Goal: Transaction & Acquisition: Purchase product/service

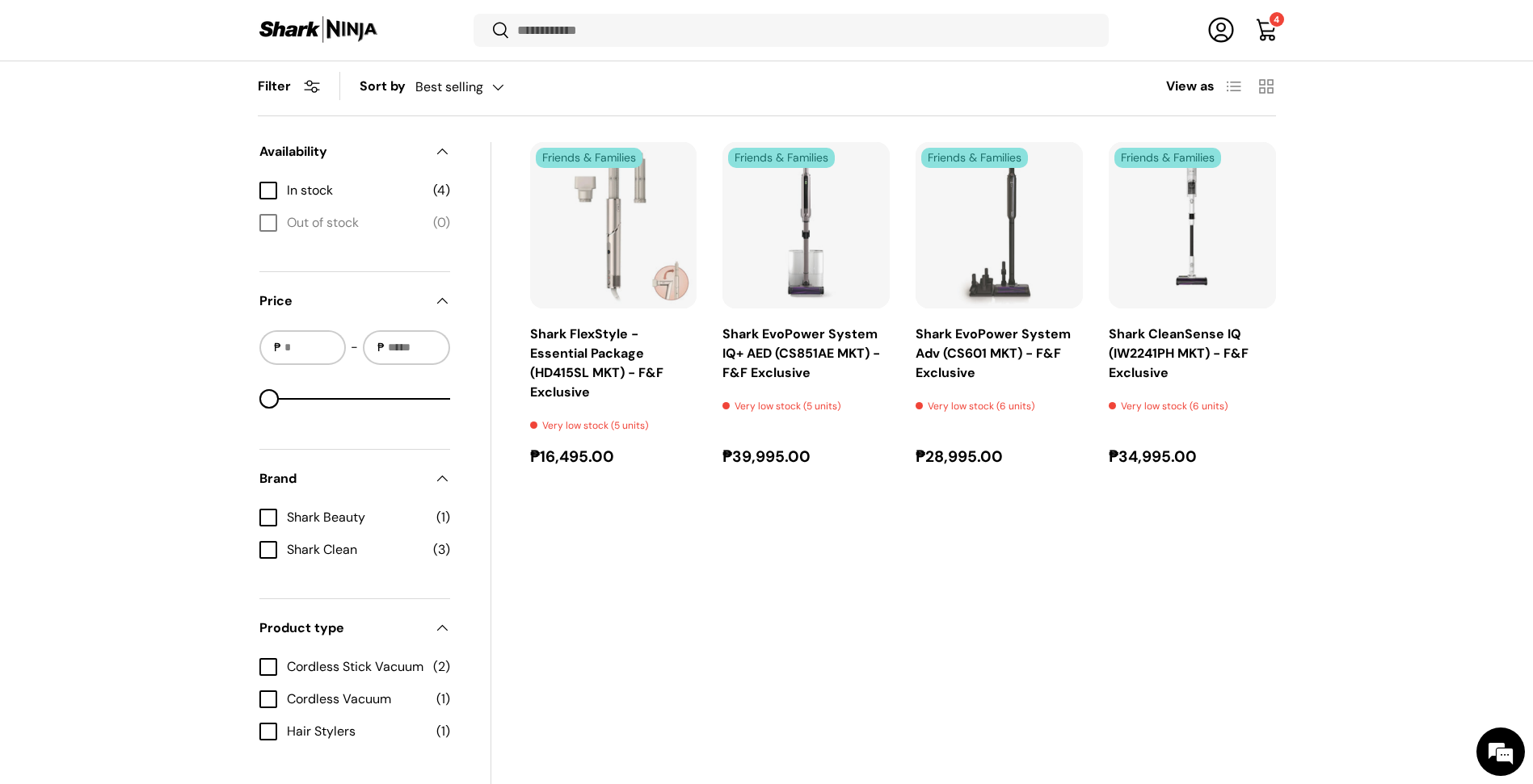
click at [1323, 401] on div "Filter Filter & Sort Sort by Best selling Featured Best selling Alphabetically,…" at bounding box center [766, 437] width 1121 height 762
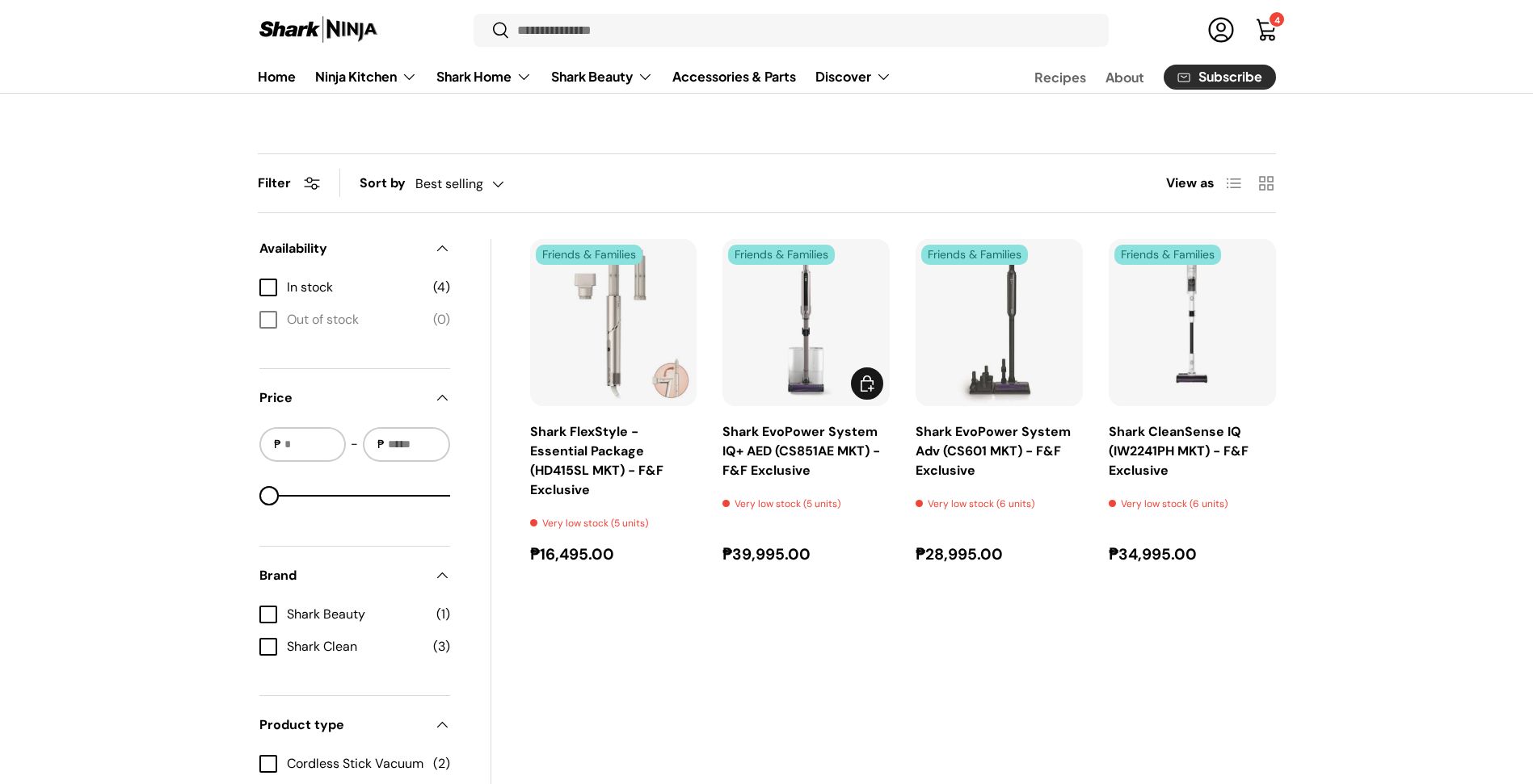
scroll to position [444, 0]
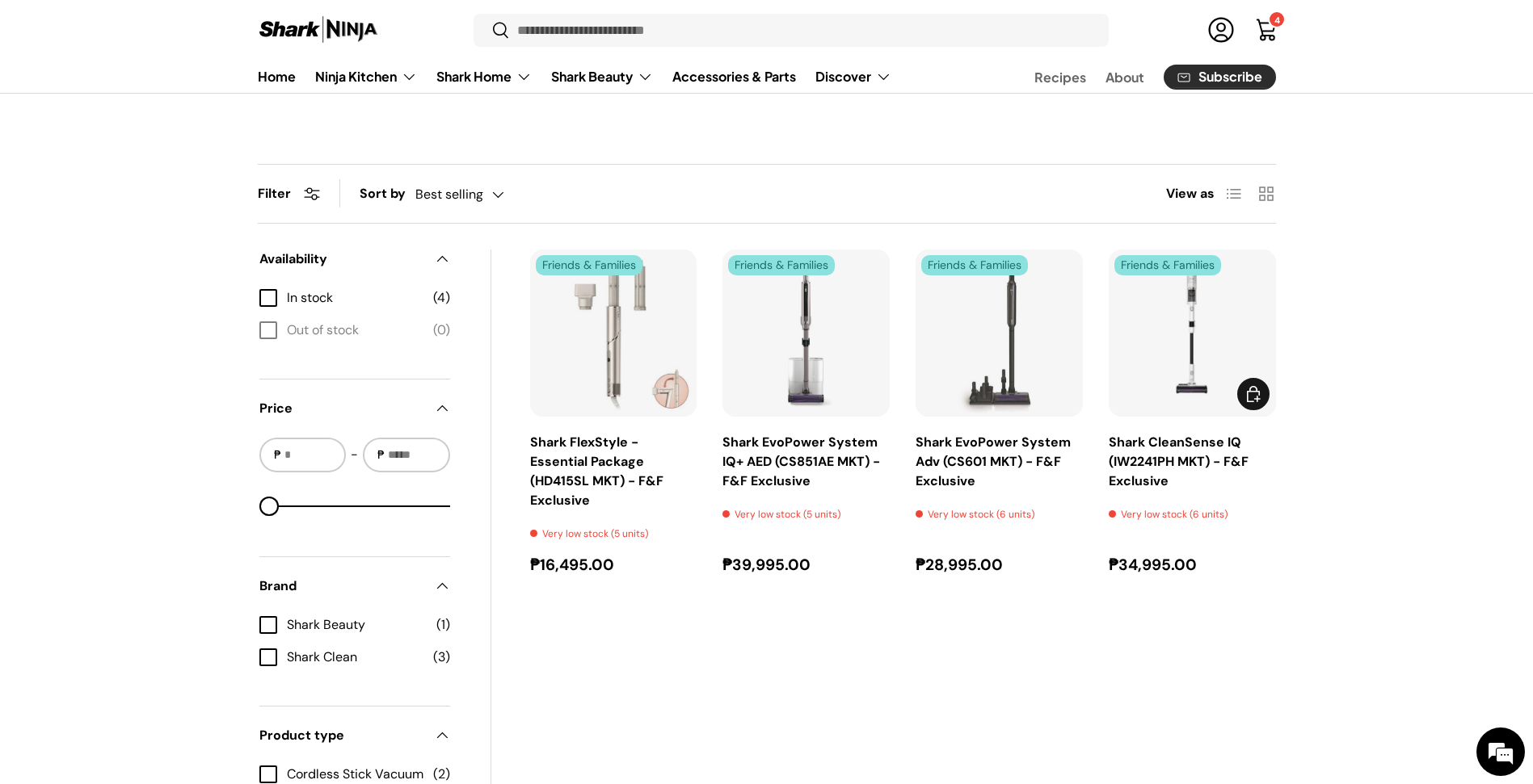
click at [1221, 490] on link "Shark CleanSense IQ (IW2241PH MKT) - F&F Exclusive" at bounding box center [1178, 461] width 139 height 56
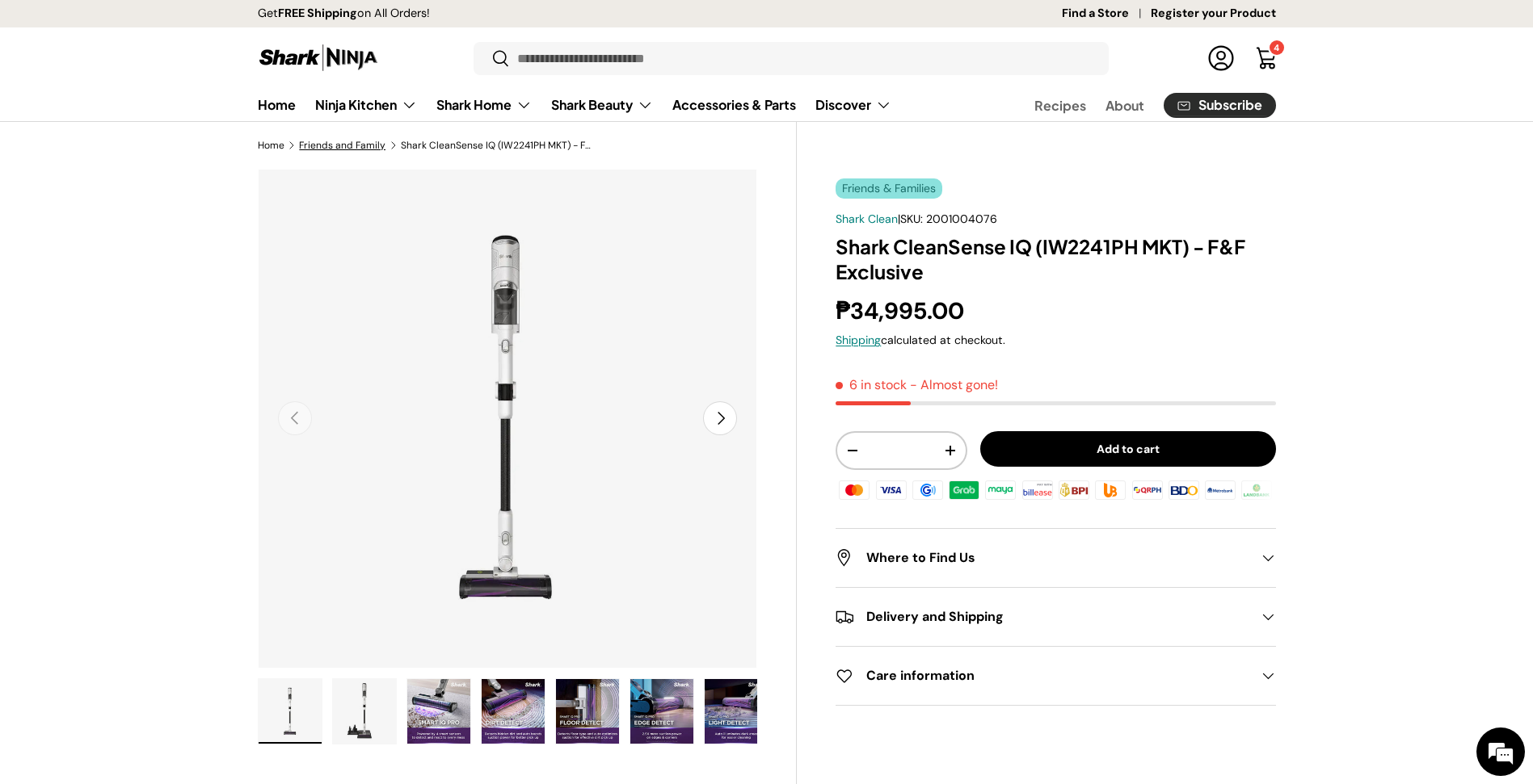
click at [351, 145] on link "Friends and Family" at bounding box center [342, 145] width 87 height 10
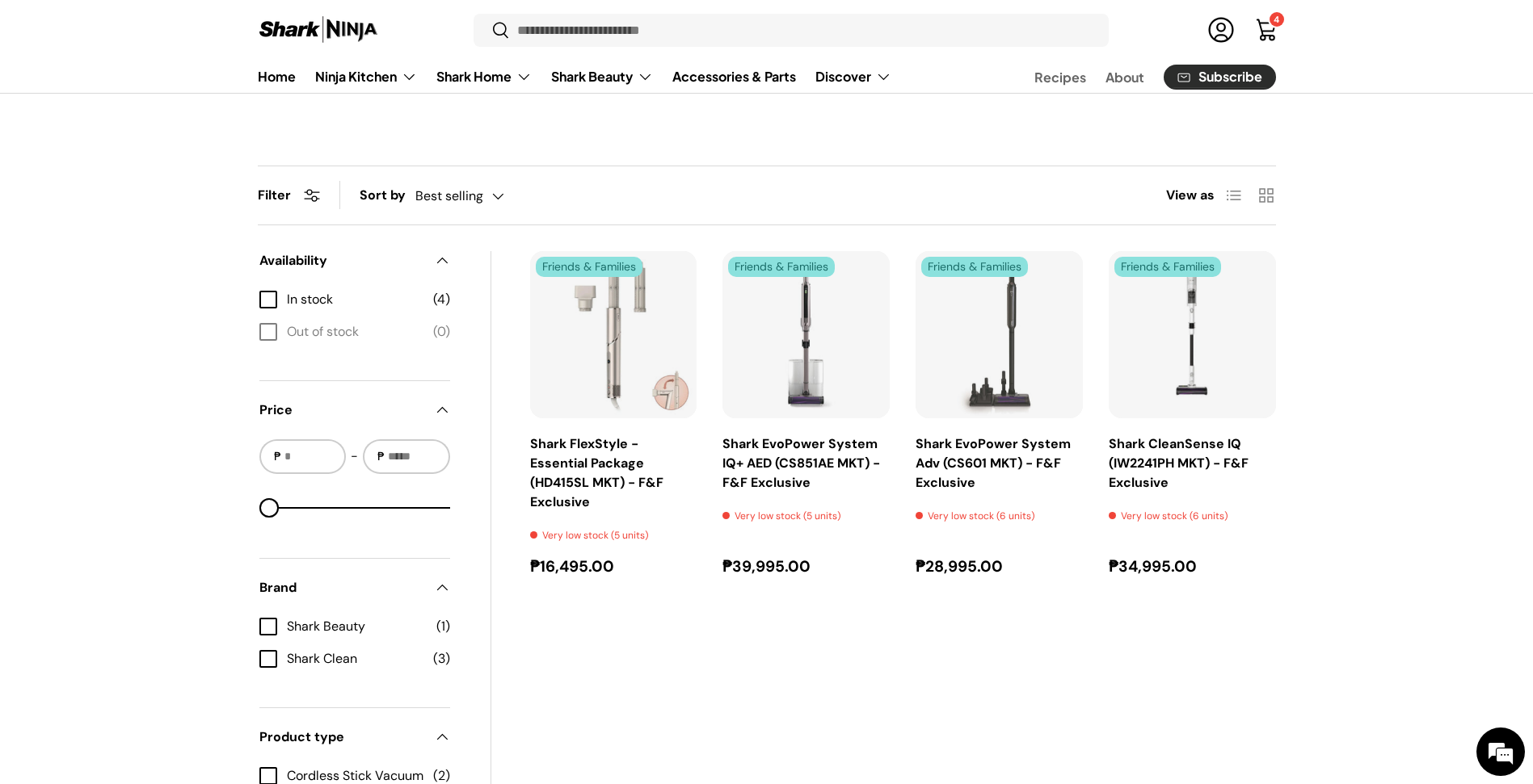
click at [1403, 469] on div "Filter Filter & Sort Sort by Best selling Featured Best selling Alphabetically,…" at bounding box center [766, 546] width 1533 height 762
click at [1345, 473] on div "Filter Filter & Sort Sort by Best selling Featured Best selling Alphabetically,…" at bounding box center [766, 546] width 1533 height 762
